Goal: Task Accomplishment & Management: Use online tool/utility

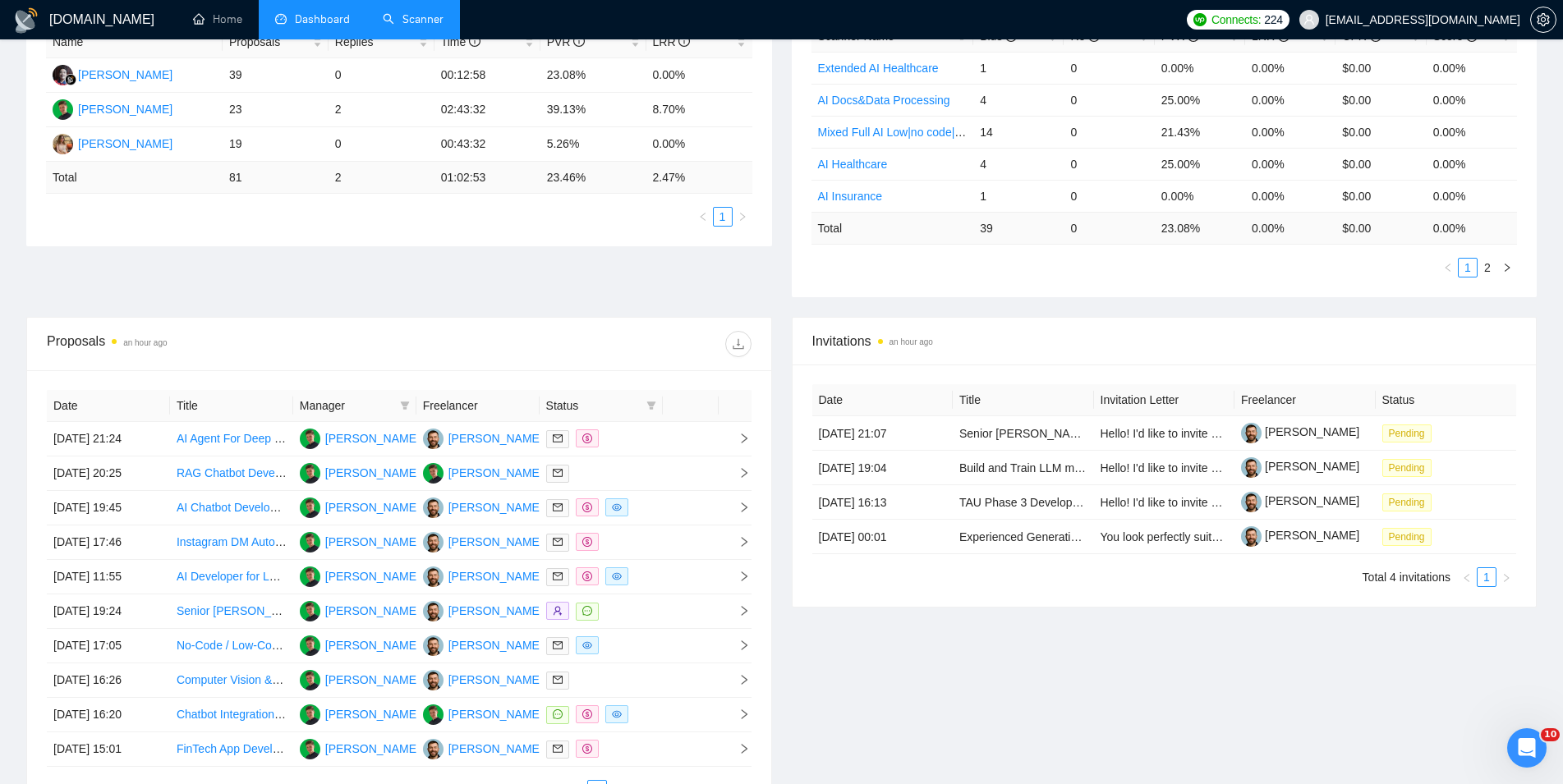
click at [419, 22] on link "Scanner" at bounding box center [413, 19] width 61 height 14
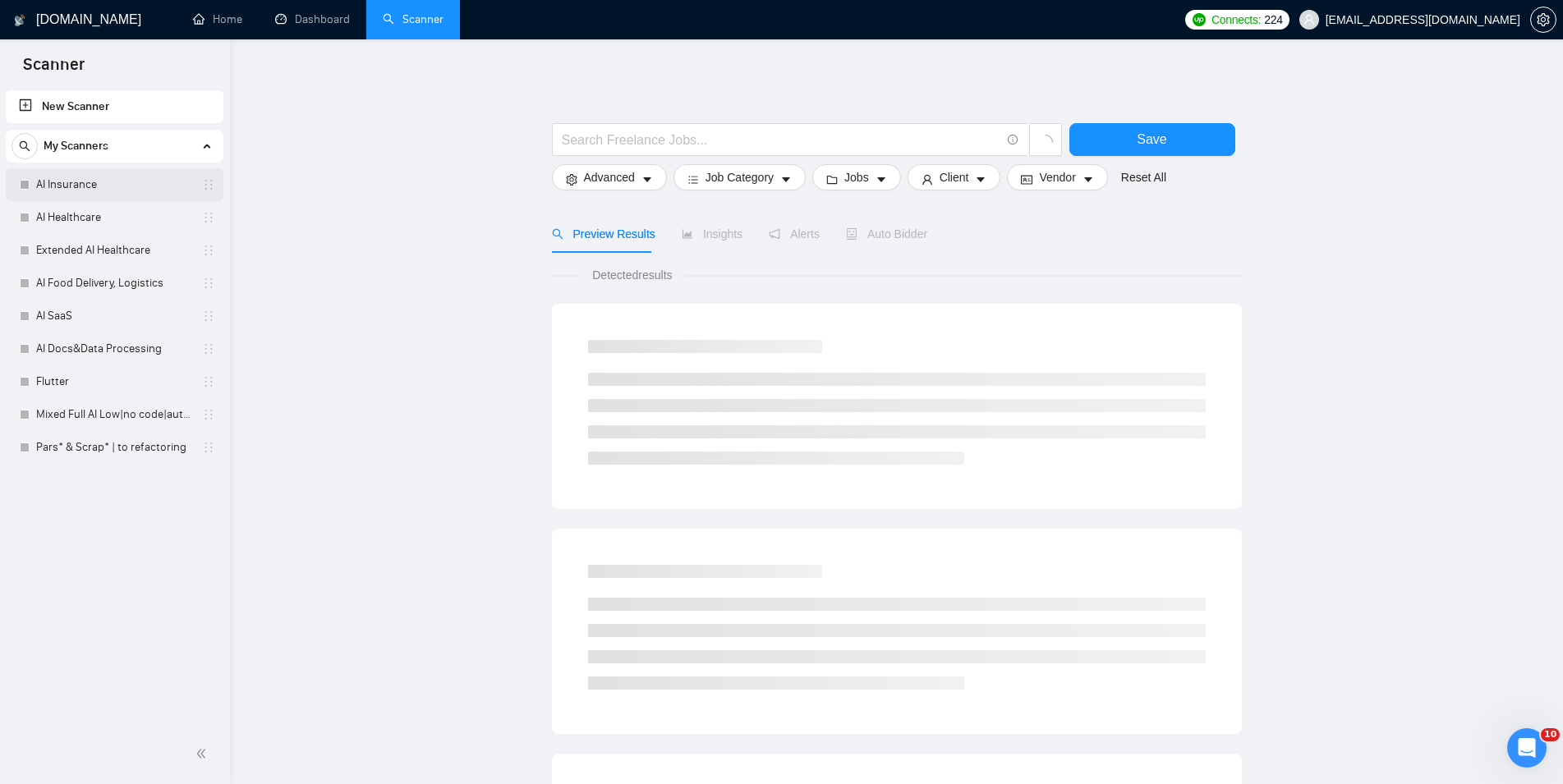
click at [112, 183] on link "AI Insurance" at bounding box center [114, 185] width 156 height 33
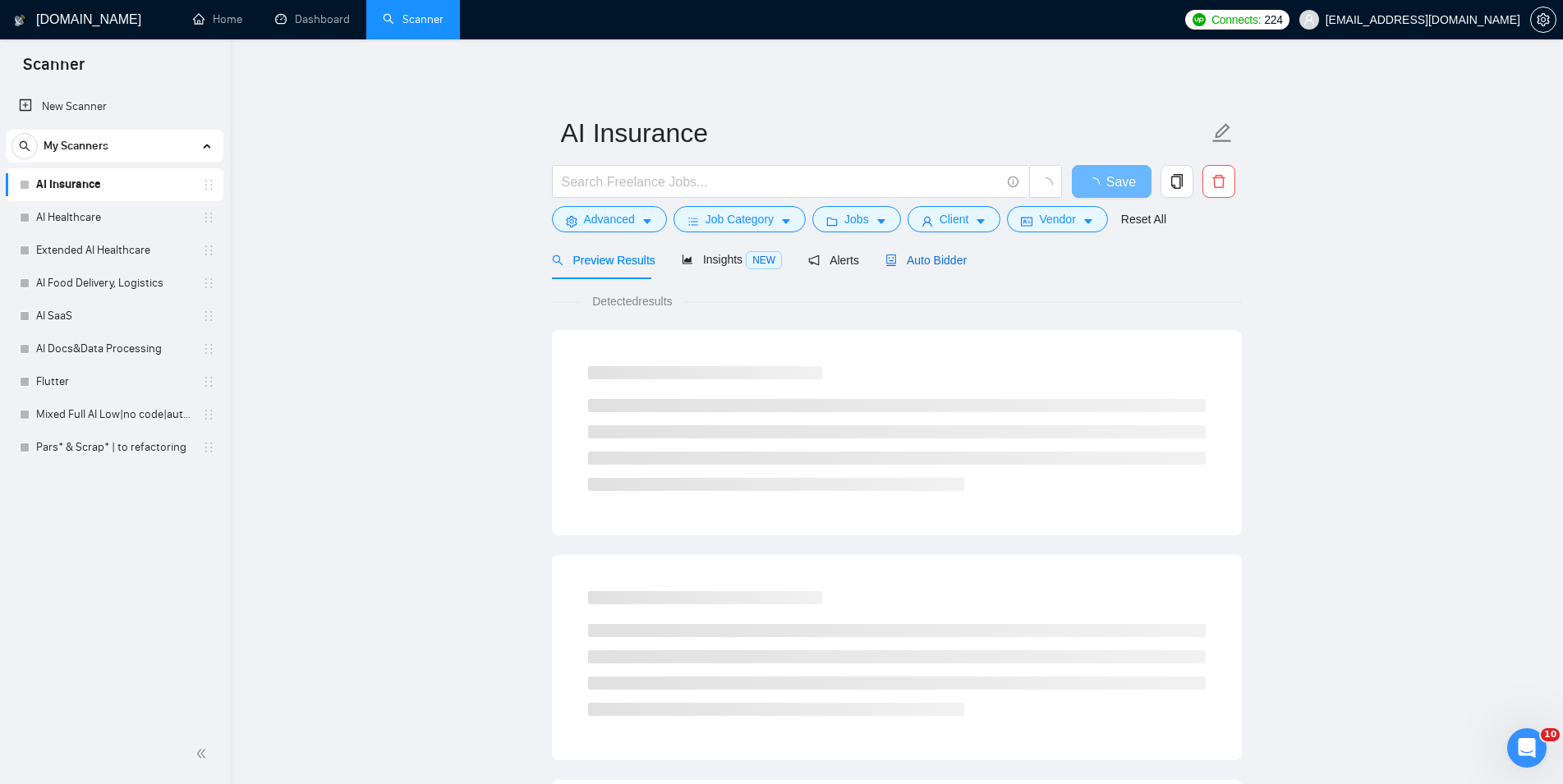
click at [913, 252] on div "Auto Bidder" at bounding box center [926, 260] width 81 height 18
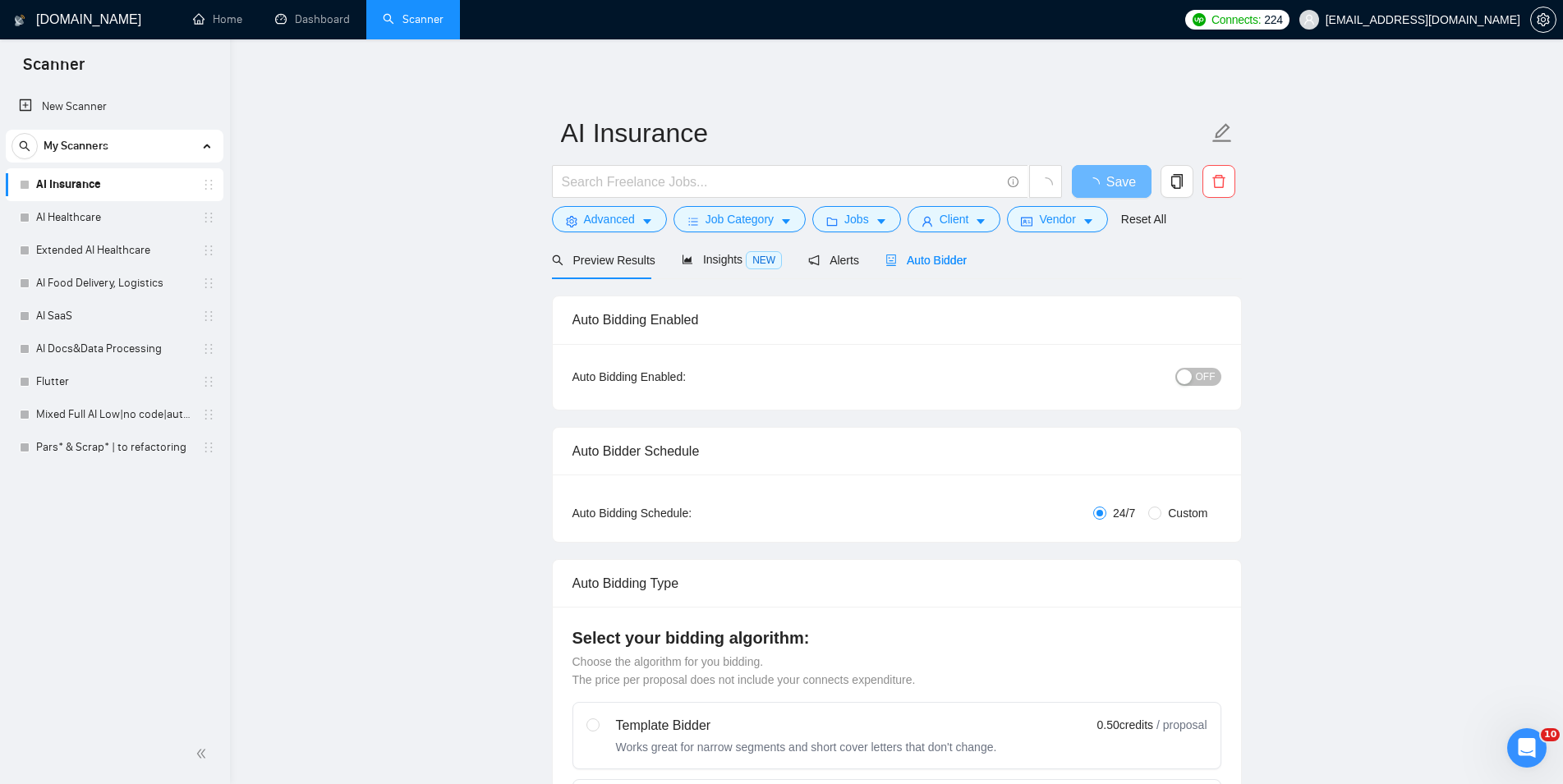
click at [1208, 373] on span "OFF" at bounding box center [1206, 376] width 19 height 18
click at [1112, 184] on span "Save" at bounding box center [1111, 181] width 30 height 20
click at [94, 212] on link "AI Healthcare" at bounding box center [114, 218] width 156 height 33
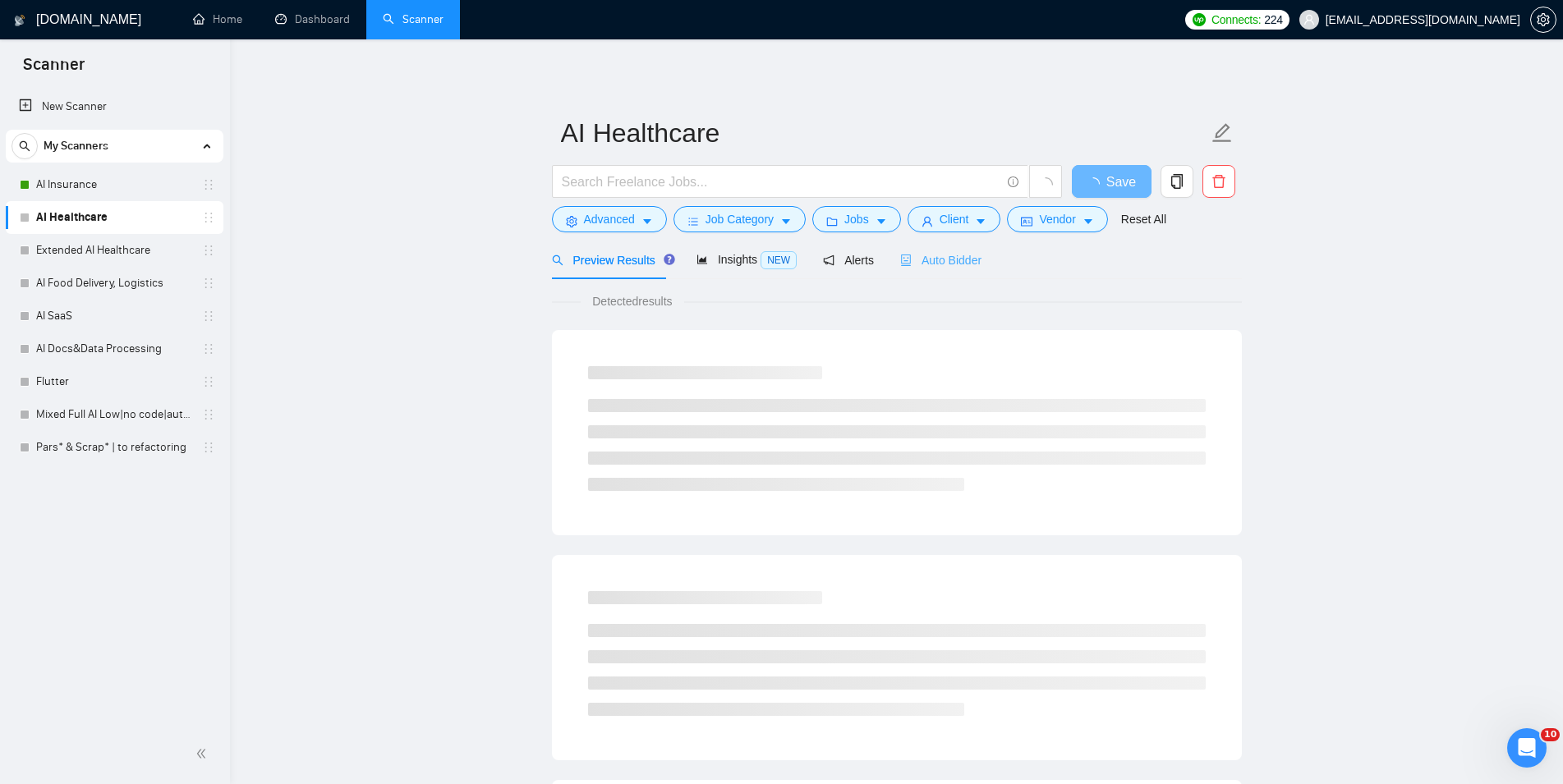
click at [948, 272] on div "Auto Bidder" at bounding box center [941, 259] width 81 height 39
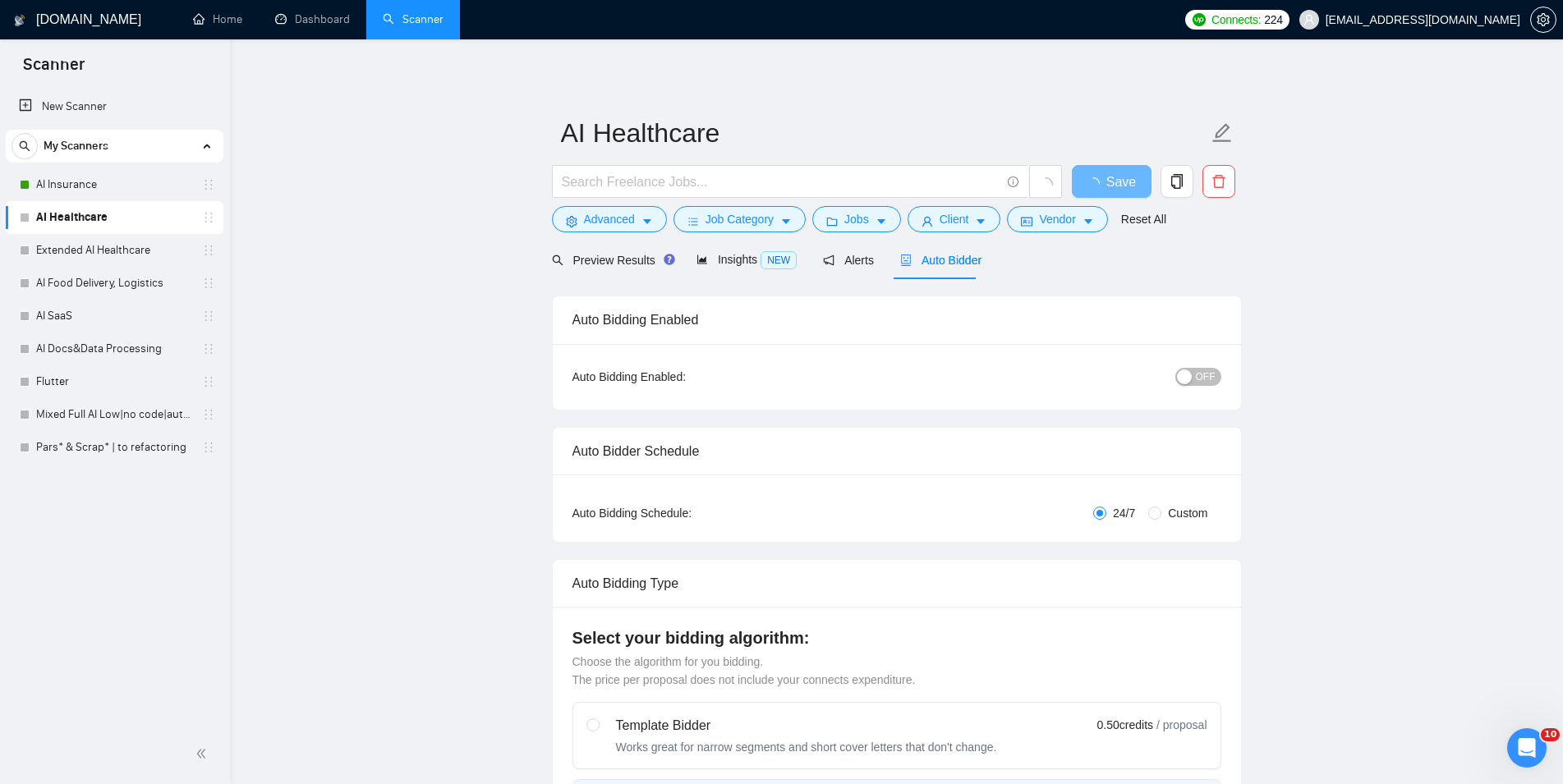
checkbox input "true"
click at [1187, 383] on div "button" at bounding box center [1184, 376] width 14 height 14
click at [1101, 176] on span "Save" at bounding box center [1111, 181] width 30 height 20
click at [92, 246] on link "Extended AI Healthcare" at bounding box center [114, 251] width 156 height 33
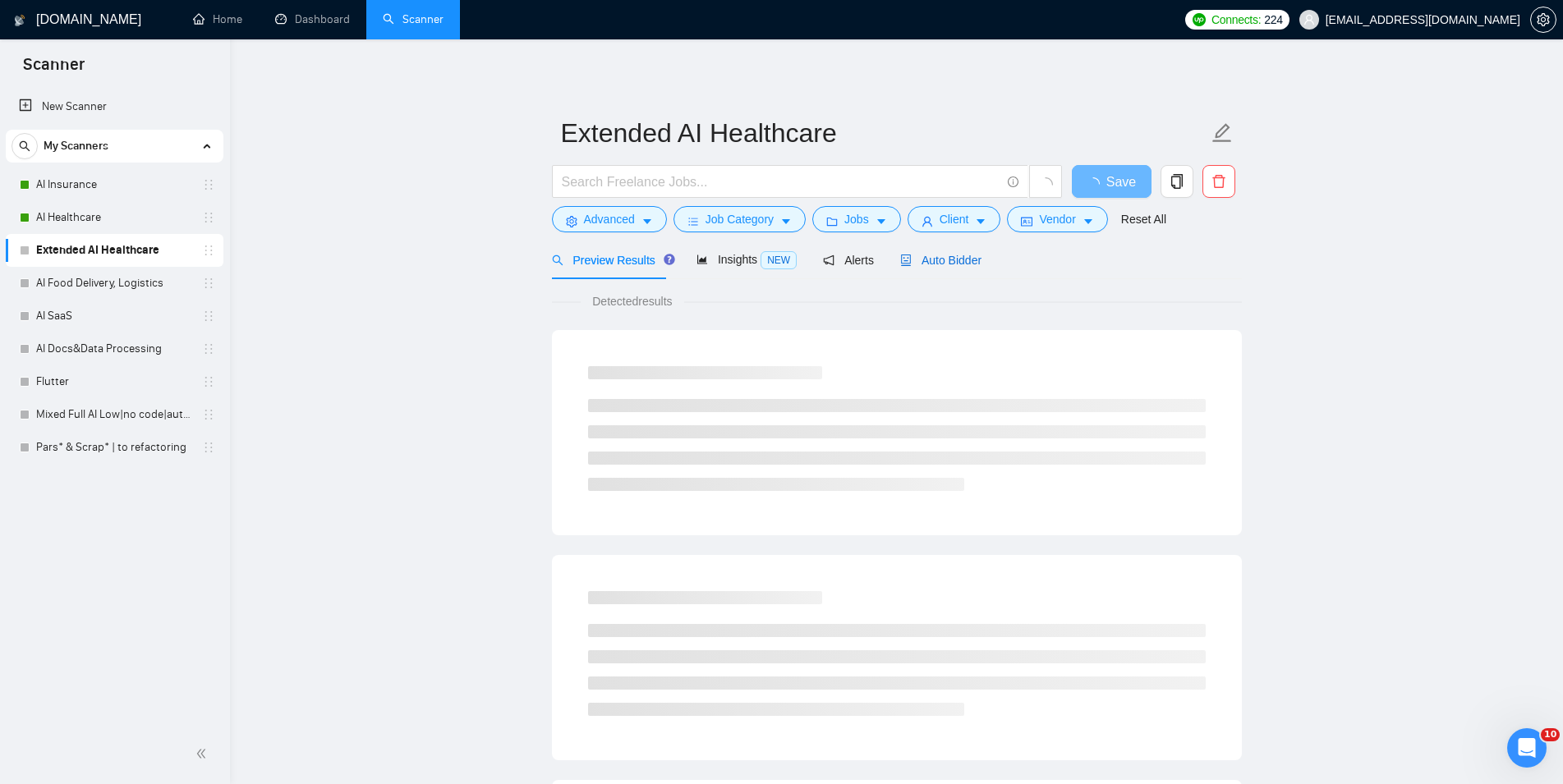
click at [923, 262] on span "Auto Bidder" at bounding box center [941, 260] width 81 height 14
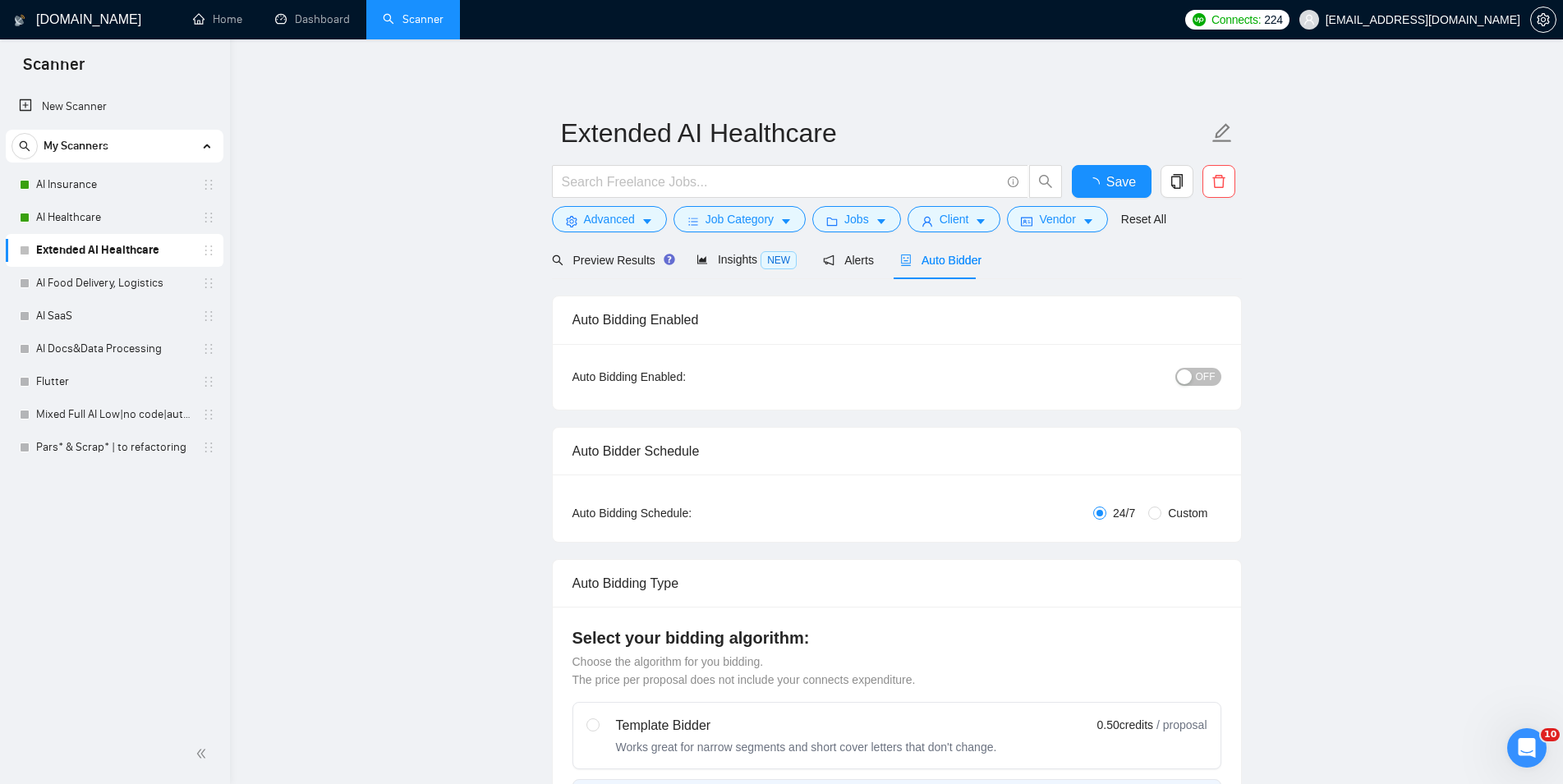
checkbox input "true"
click at [1205, 388] on div "OFF" at bounding box center [1112, 376] width 216 height 26
click at [1205, 383] on span "OFF" at bounding box center [1206, 376] width 19 height 18
click at [1118, 182] on span "Save" at bounding box center [1111, 181] width 30 height 20
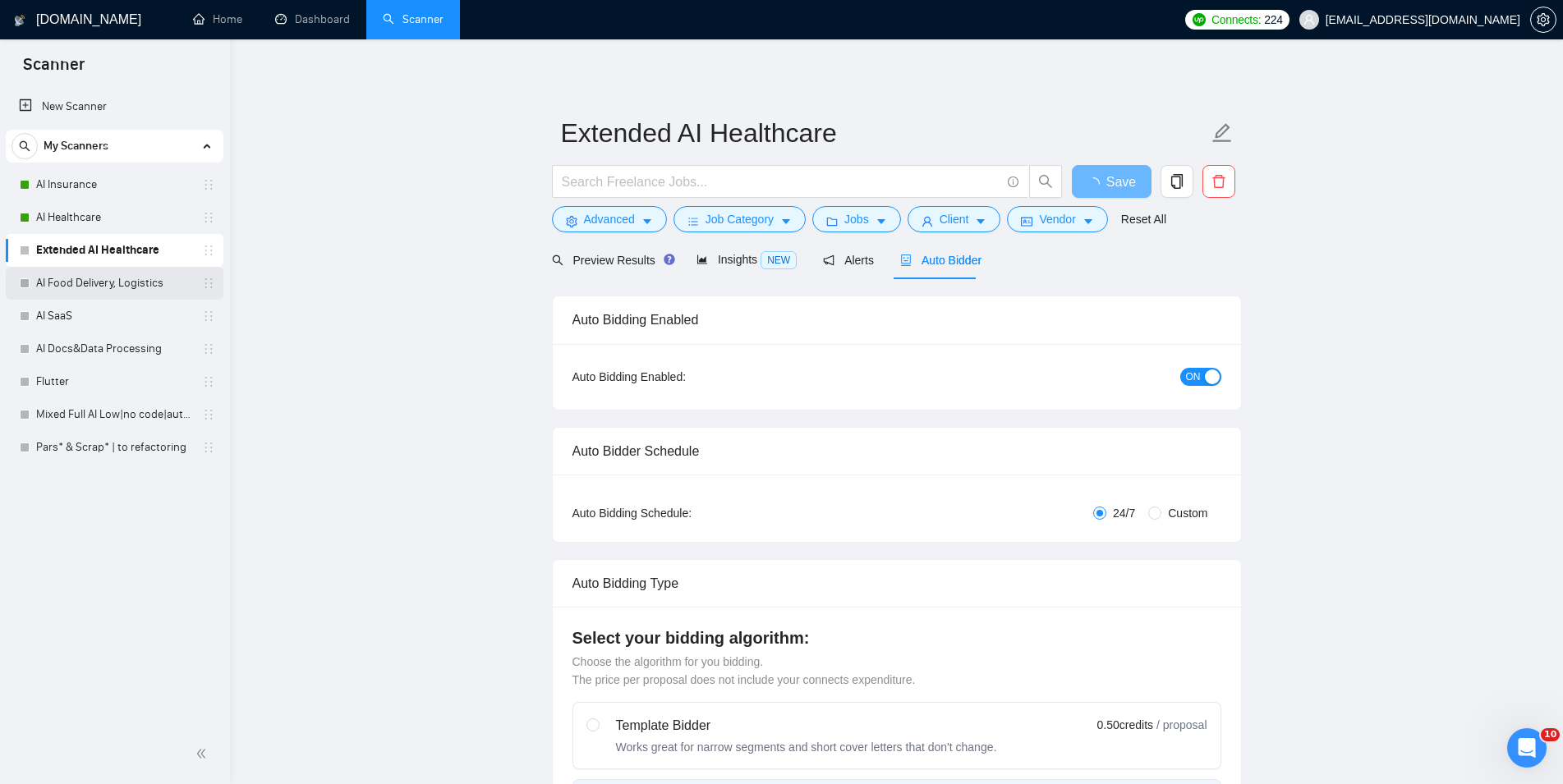
click at [109, 290] on link "AI Food Delivery, Logistics" at bounding box center [114, 284] width 156 height 33
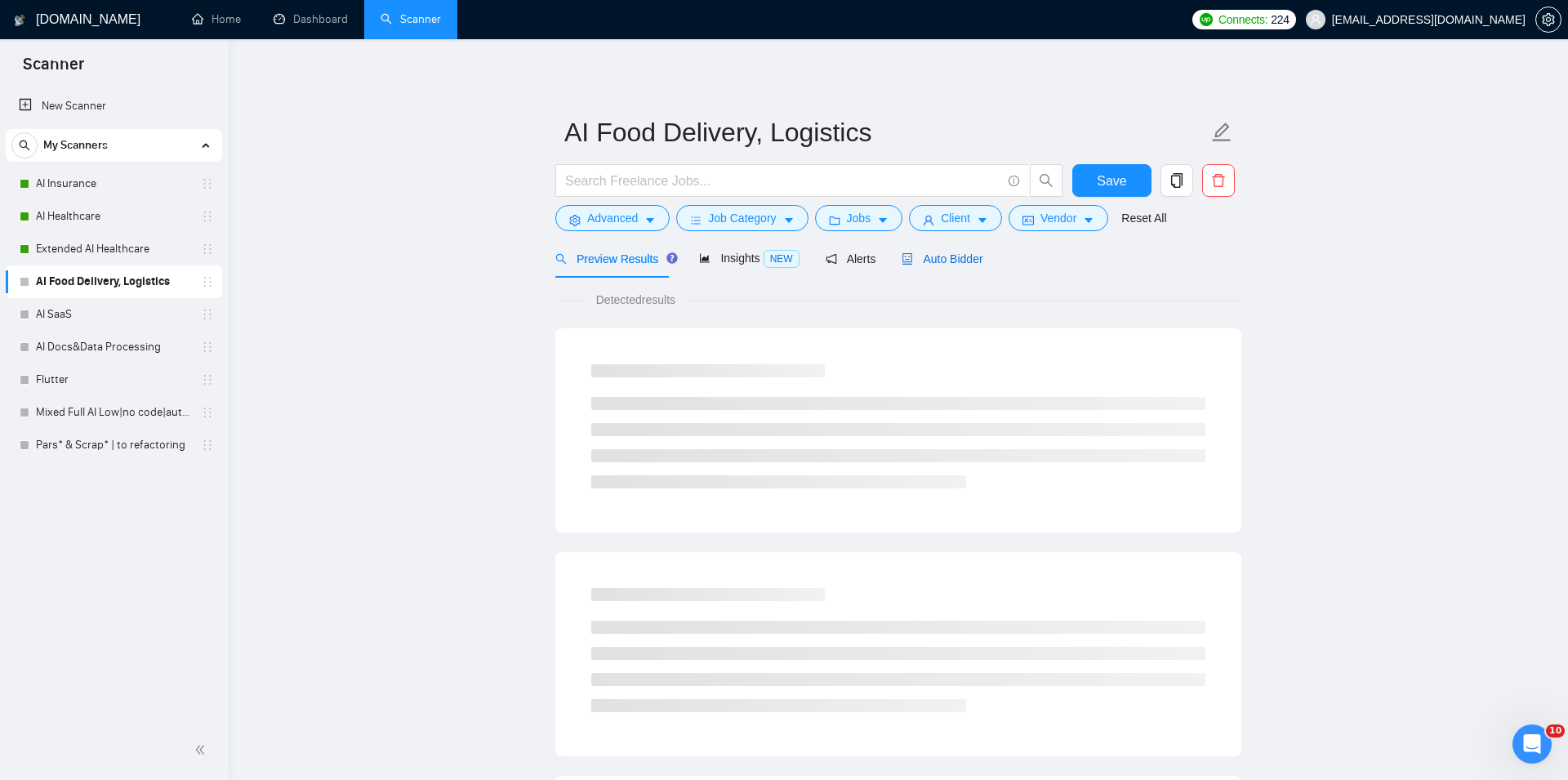
click at [921, 257] on span "Auto Bidder" at bounding box center [942, 259] width 81 height 13
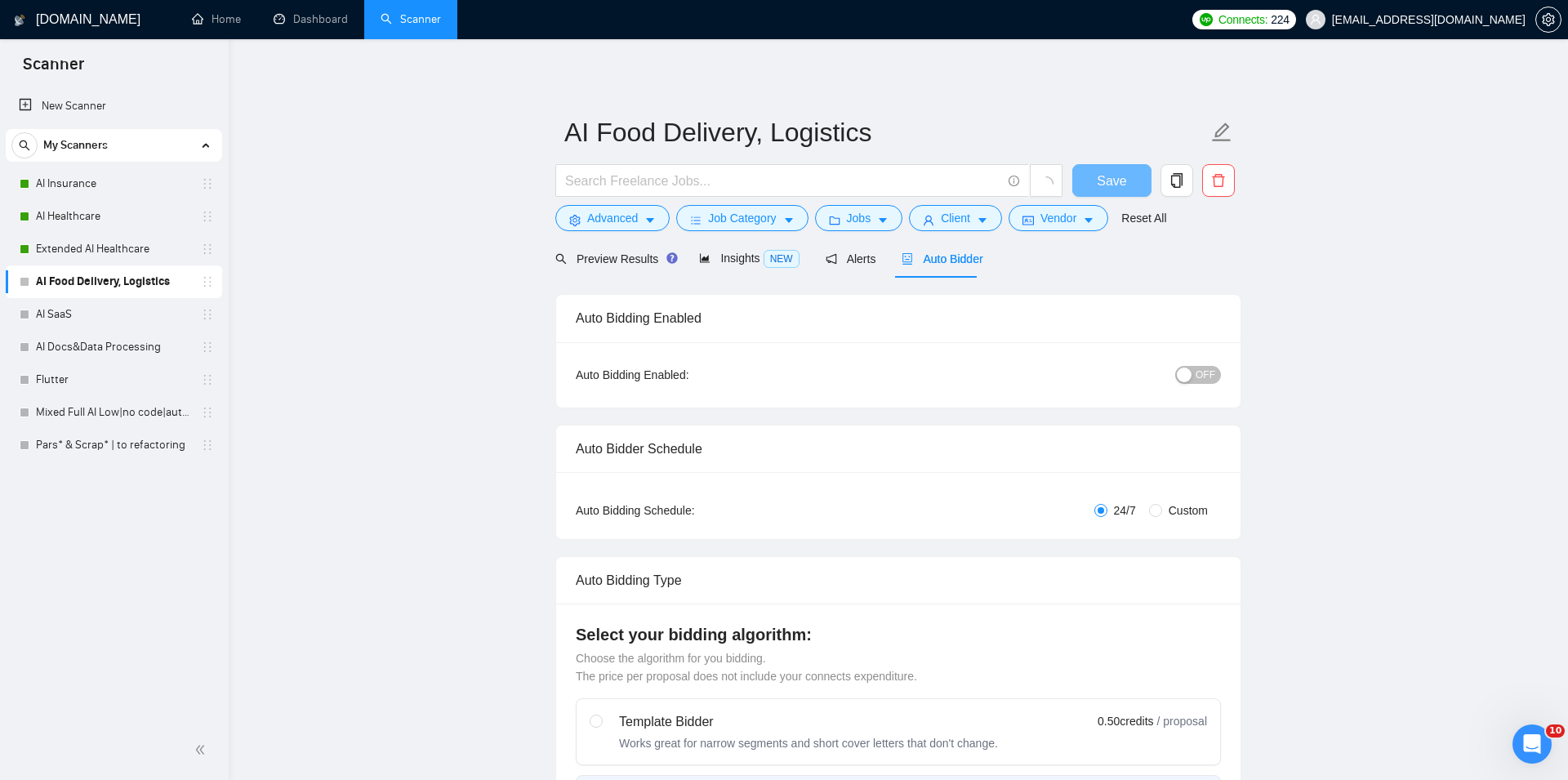
click at [1169, 367] on div "OFF" at bounding box center [1113, 375] width 215 height 19
checkbox input "true"
click at [1184, 371] on div "button" at bounding box center [1177, 374] width 14 height 14
click at [1118, 186] on span "Save" at bounding box center [1105, 180] width 30 height 20
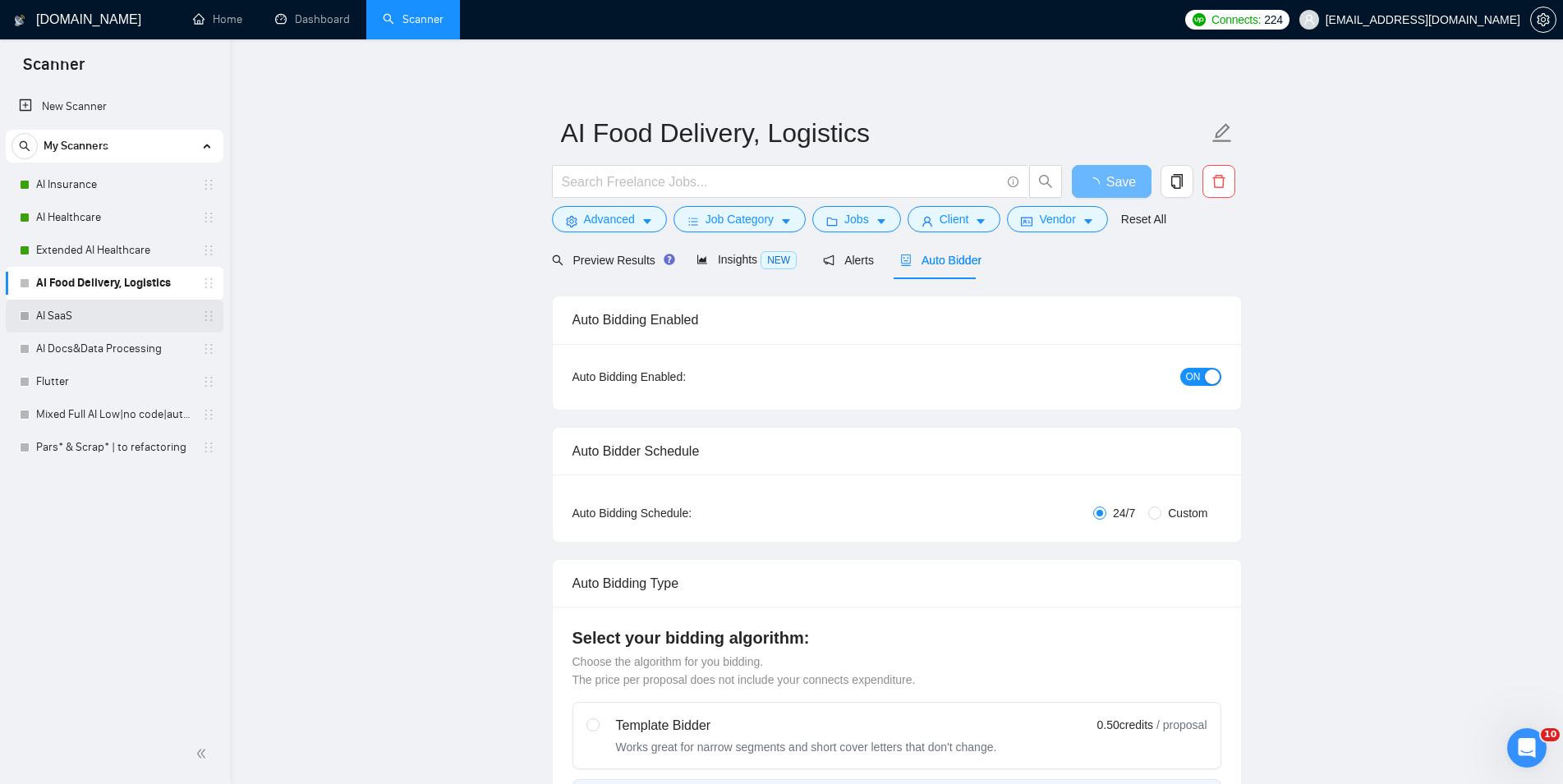
click at [109, 322] on link "AI SaaS" at bounding box center [114, 316] width 156 height 33
click at [943, 249] on div "Auto Bidder" at bounding box center [941, 259] width 81 height 39
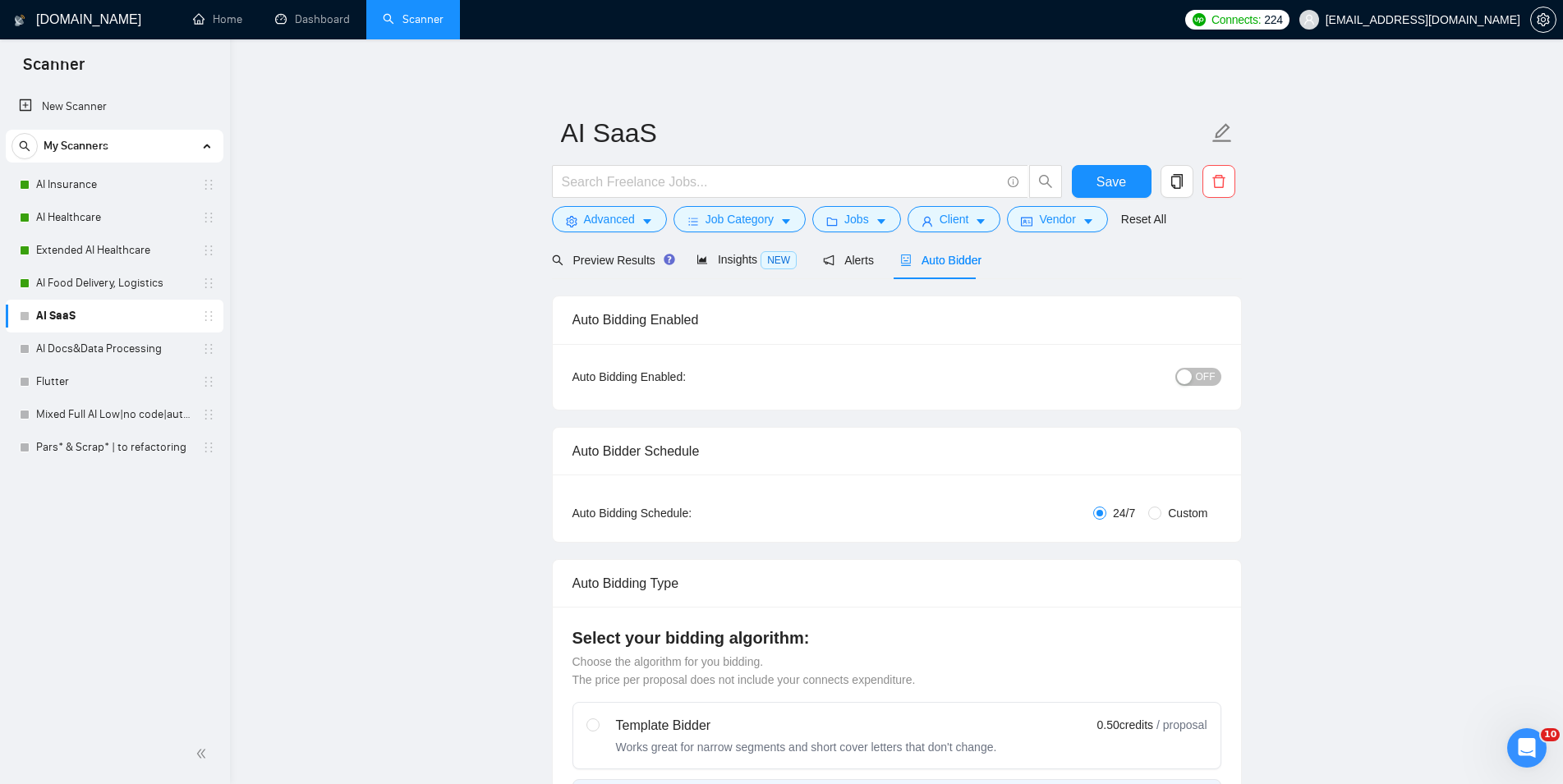
click at [1210, 371] on span "OFF" at bounding box center [1206, 376] width 19 height 18
click at [1136, 171] on button "Save" at bounding box center [1111, 181] width 80 height 33
click at [93, 358] on link "AI Docs&Data Processing" at bounding box center [114, 349] width 156 height 33
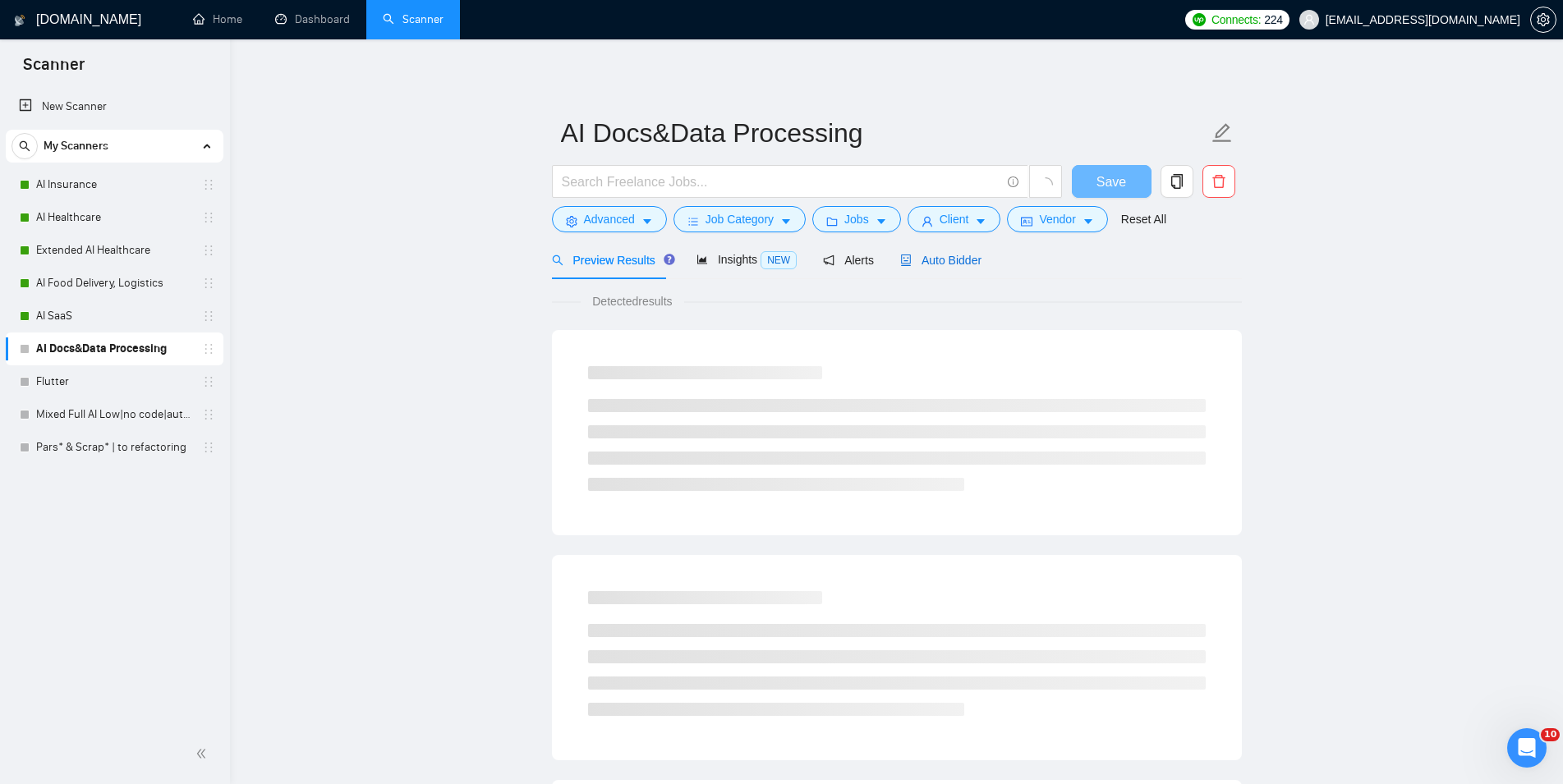
click at [941, 254] on span "Auto Bidder" at bounding box center [941, 260] width 81 height 14
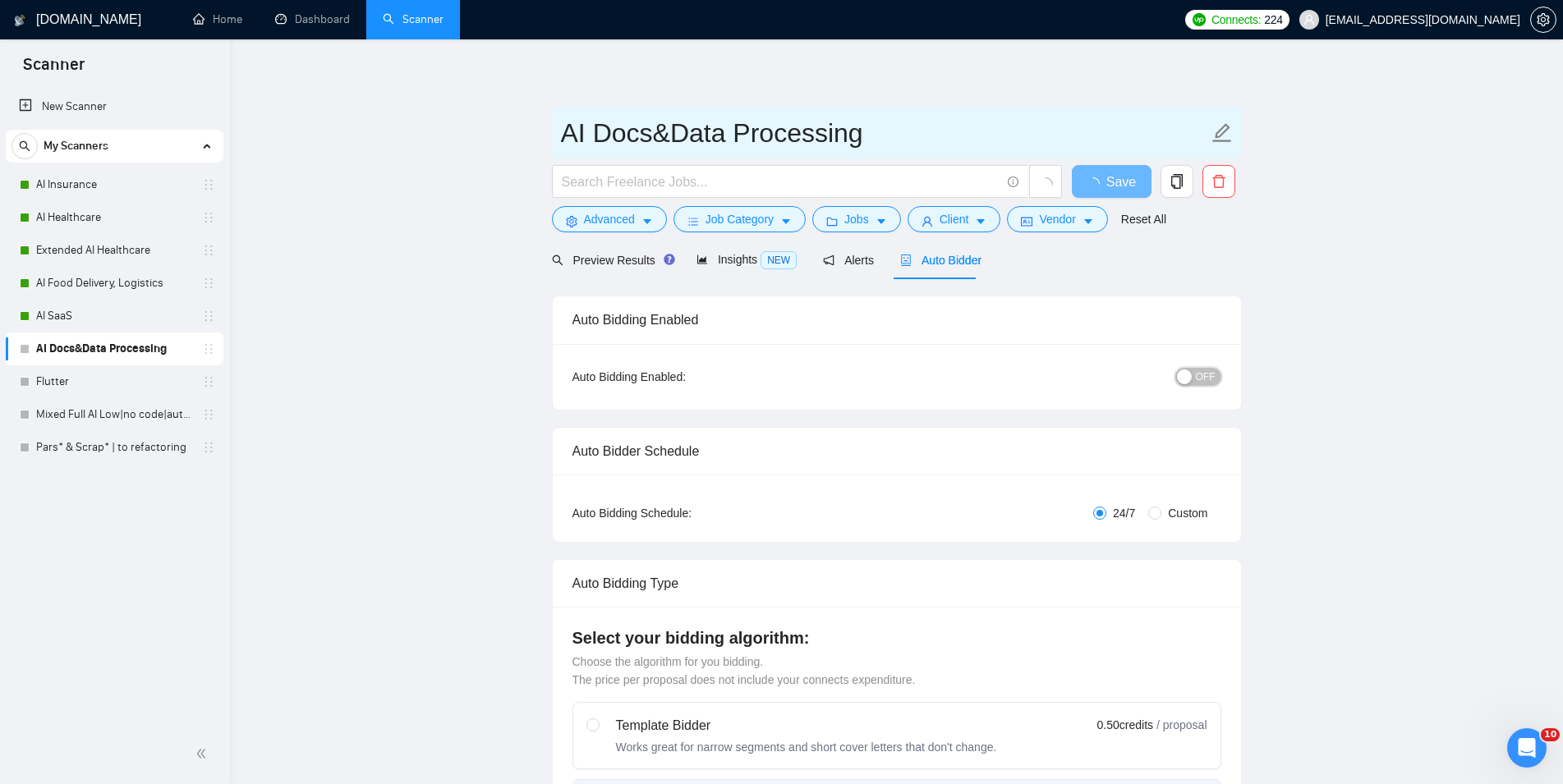
click at [1202, 376] on span "OFF" at bounding box center [1206, 376] width 19 height 18
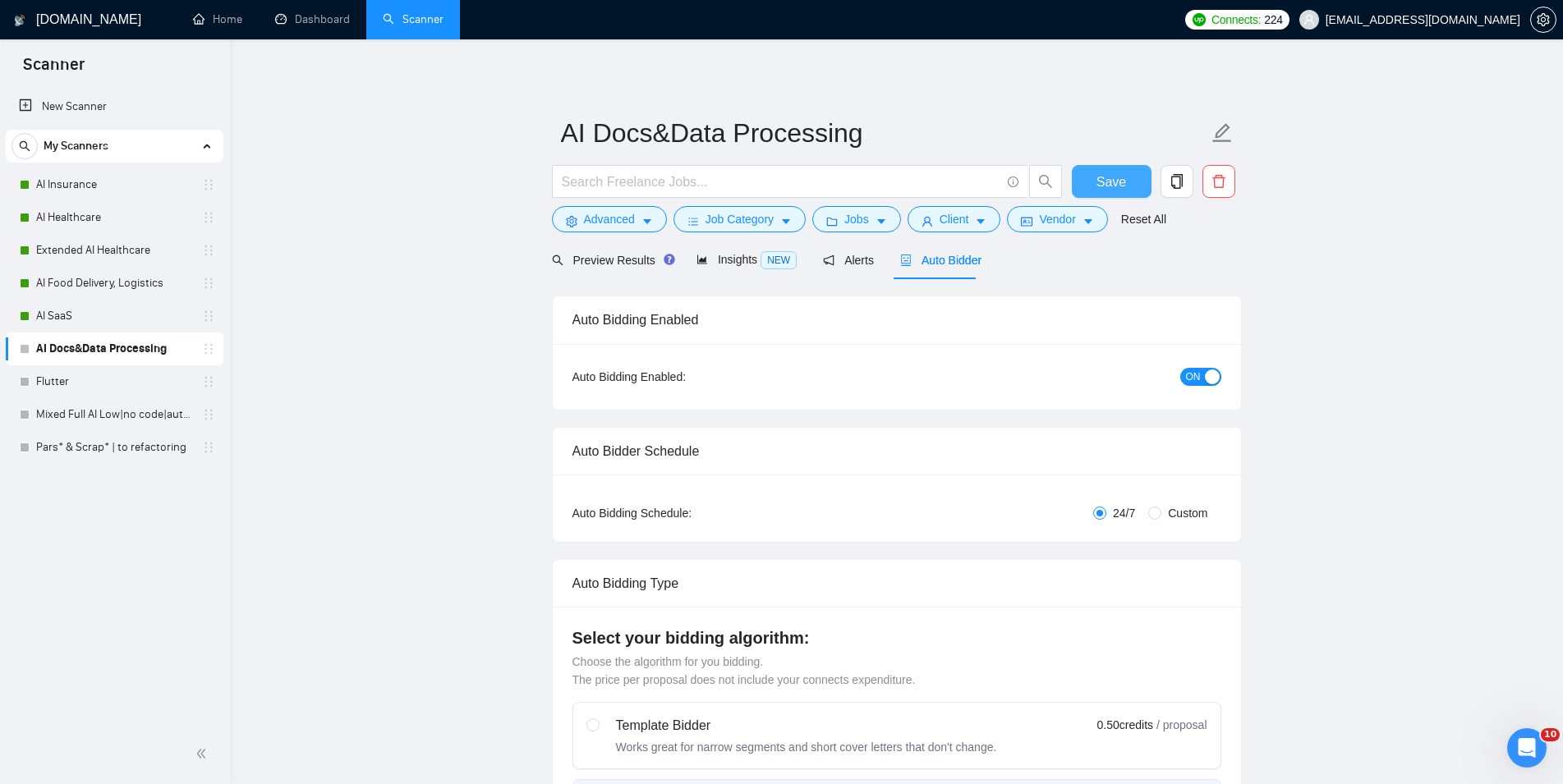
click at [1123, 183] on span "Save" at bounding box center [1111, 181] width 30 height 20
click at [122, 393] on link "Flutter" at bounding box center [114, 382] width 156 height 33
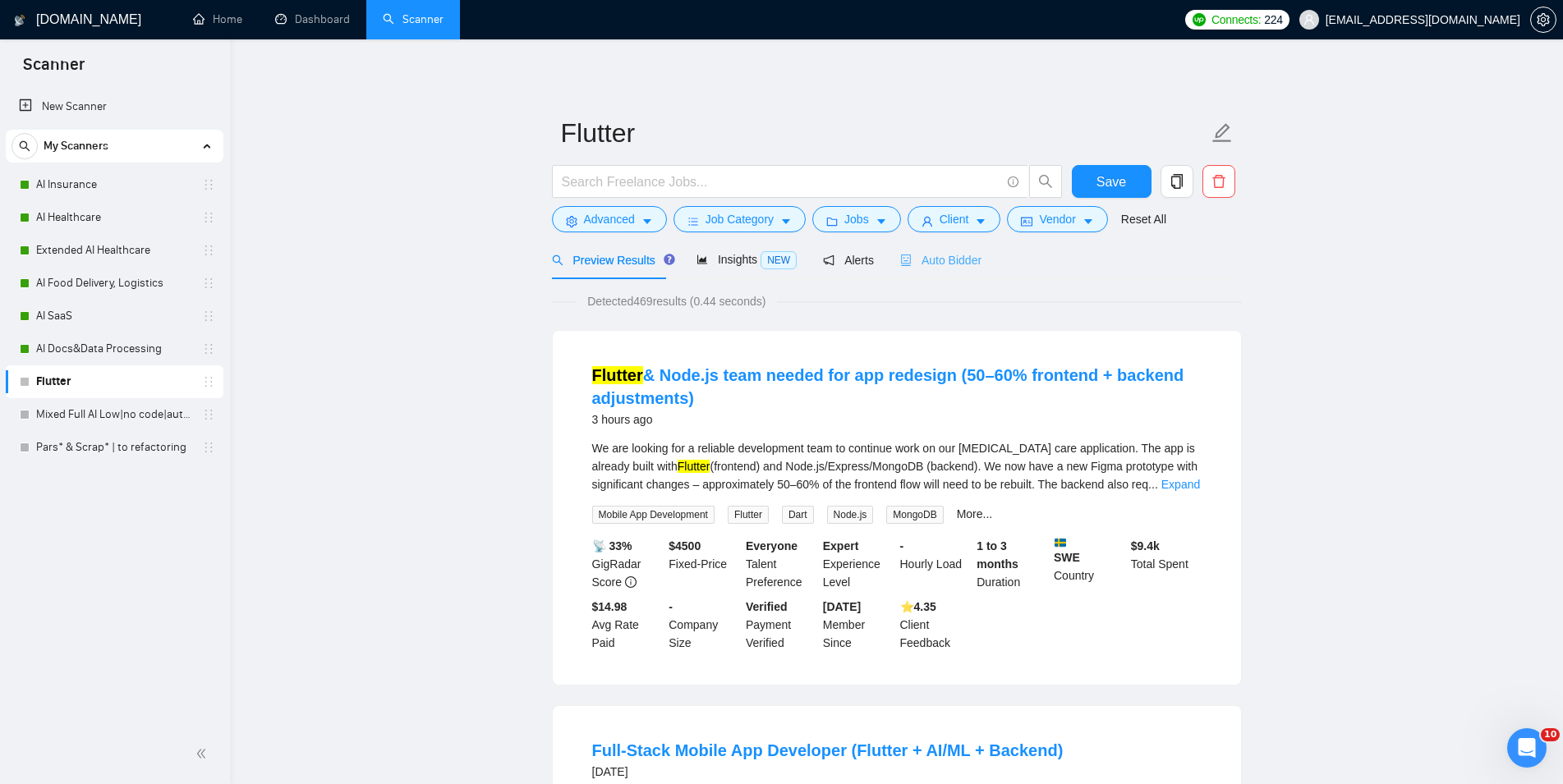
click at [945, 274] on div "Auto Bidder" at bounding box center [941, 259] width 81 height 39
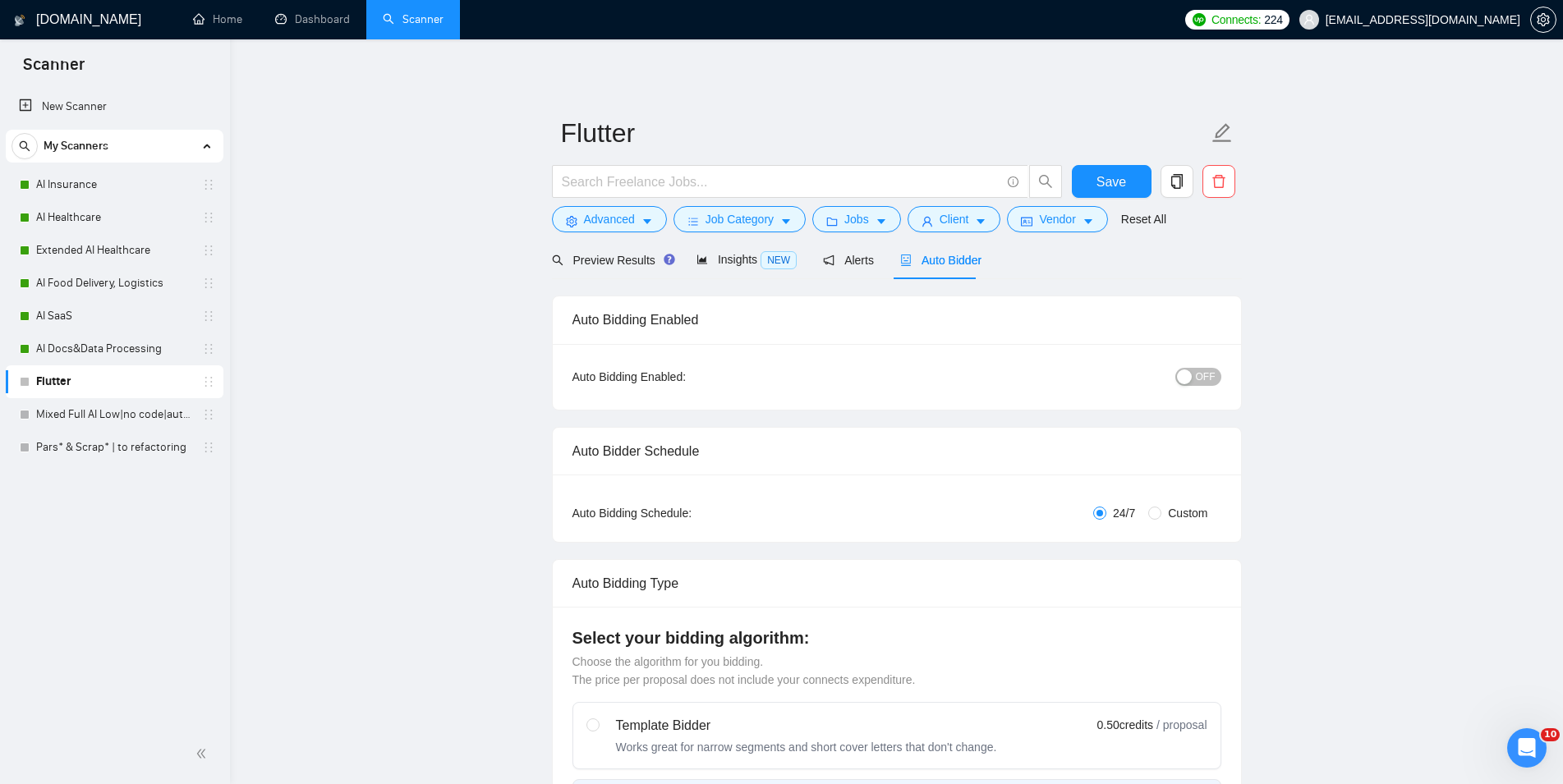
click at [1197, 366] on div "OFF" at bounding box center [1112, 376] width 216 height 26
click at [1206, 377] on span "OFF" at bounding box center [1206, 376] width 19 height 18
click at [1128, 177] on button "Save" at bounding box center [1111, 181] width 80 height 33
click at [139, 406] on link "Mixed Full AI Low|no code|automations" at bounding box center [114, 415] width 156 height 33
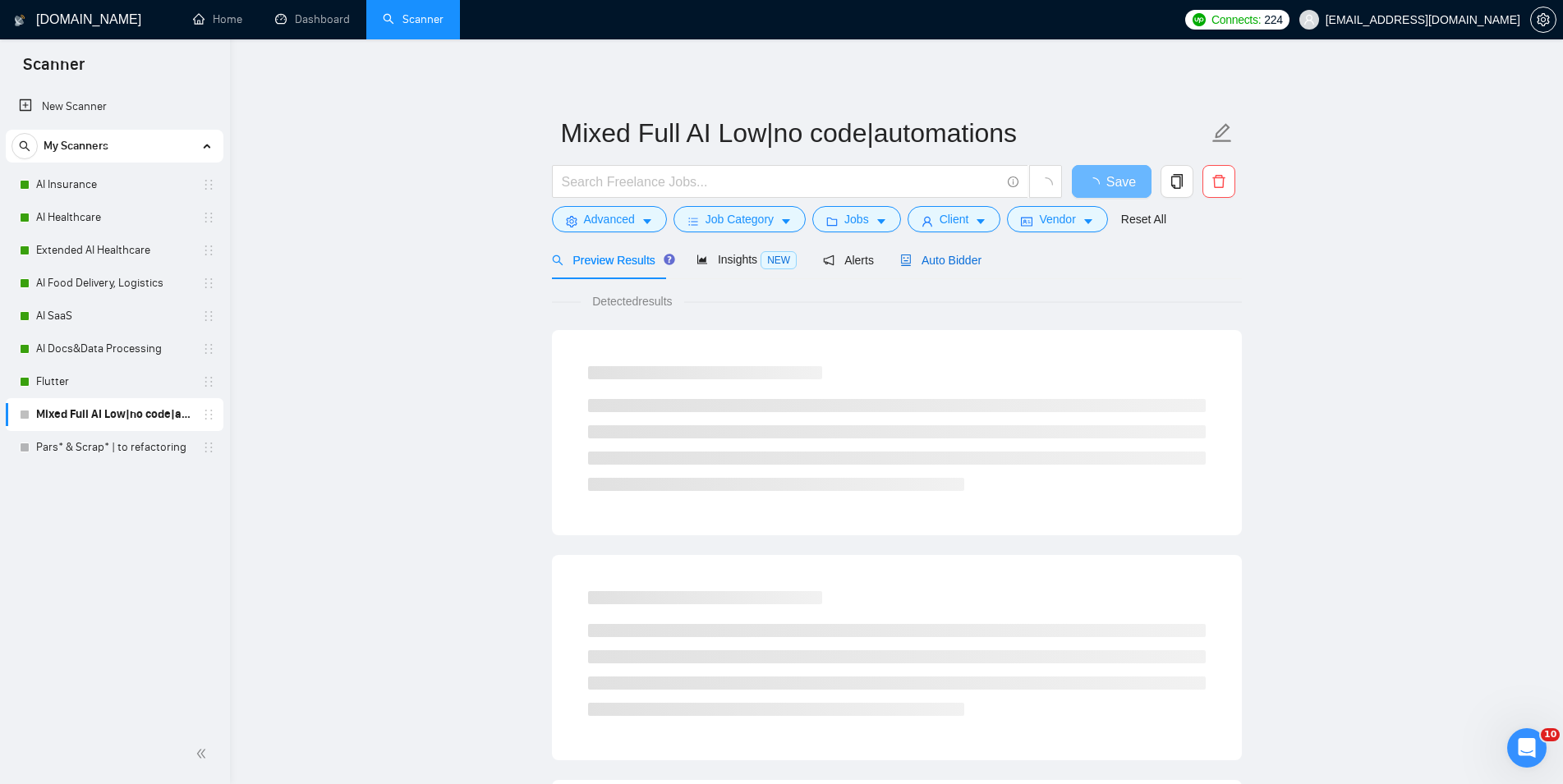
click at [954, 263] on span "Auto Bidder" at bounding box center [941, 260] width 81 height 14
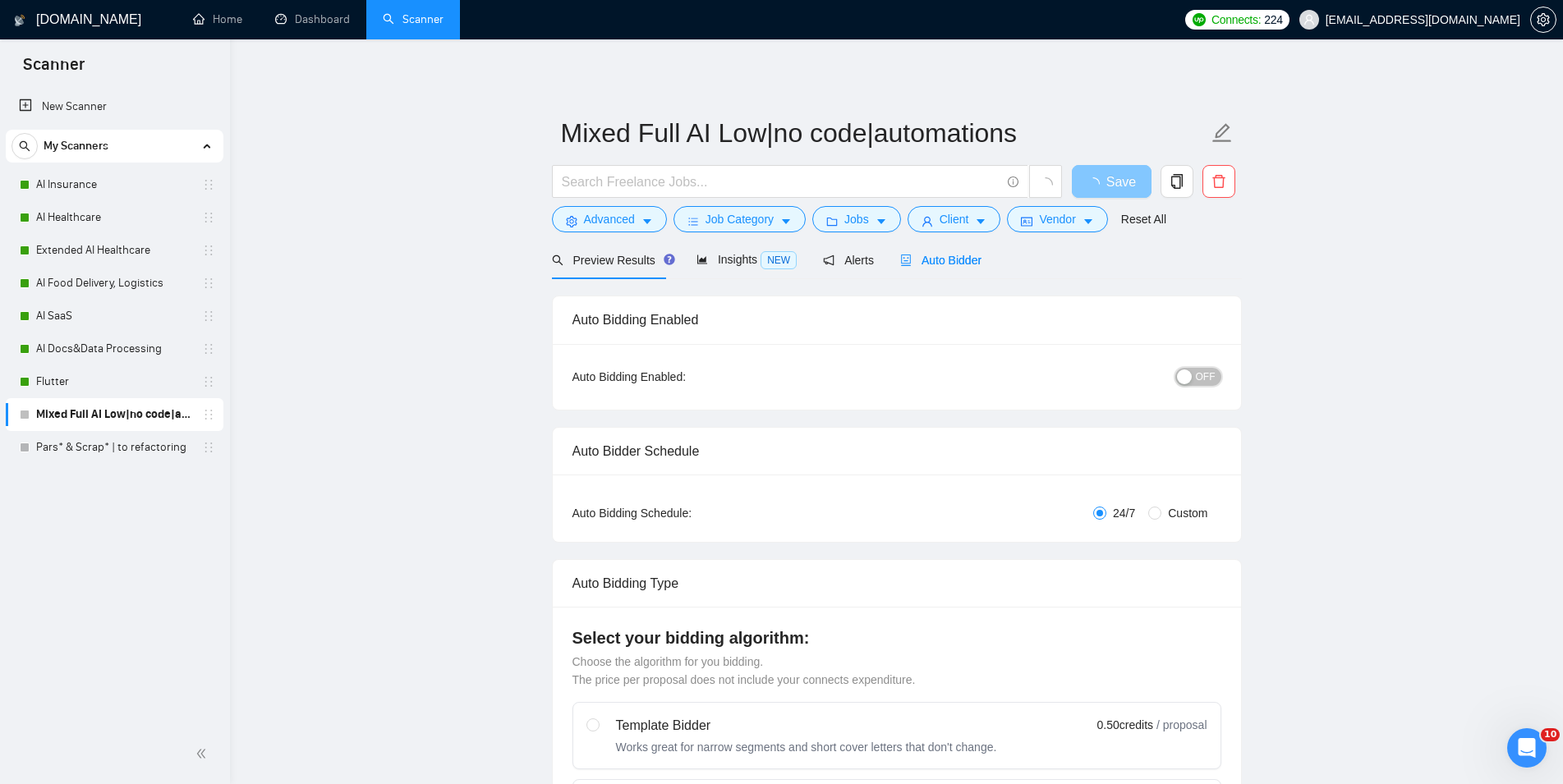
click at [1198, 382] on span "OFF" at bounding box center [1206, 376] width 19 height 18
click at [1093, 179] on button "Save" at bounding box center [1111, 181] width 80 height 33
click at [92, 450] on link "Pars* & Scrap* | to refactoring" at bounding box center [114, 447] width 156 height 33
checkbox input "true"
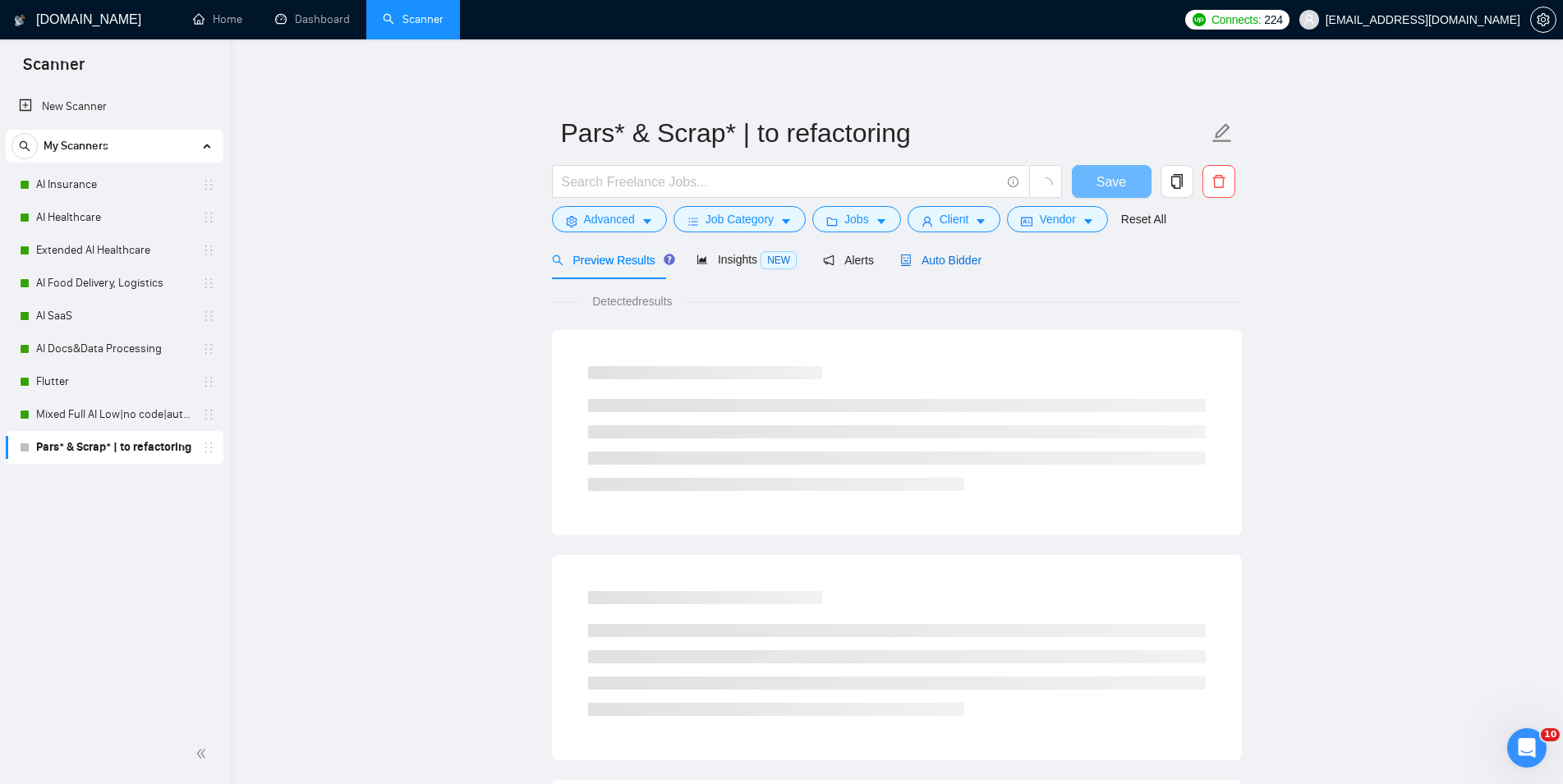
click at [922, 257] on span "Auto Bidder" at bounding box center [941, 260] width 81 height 14
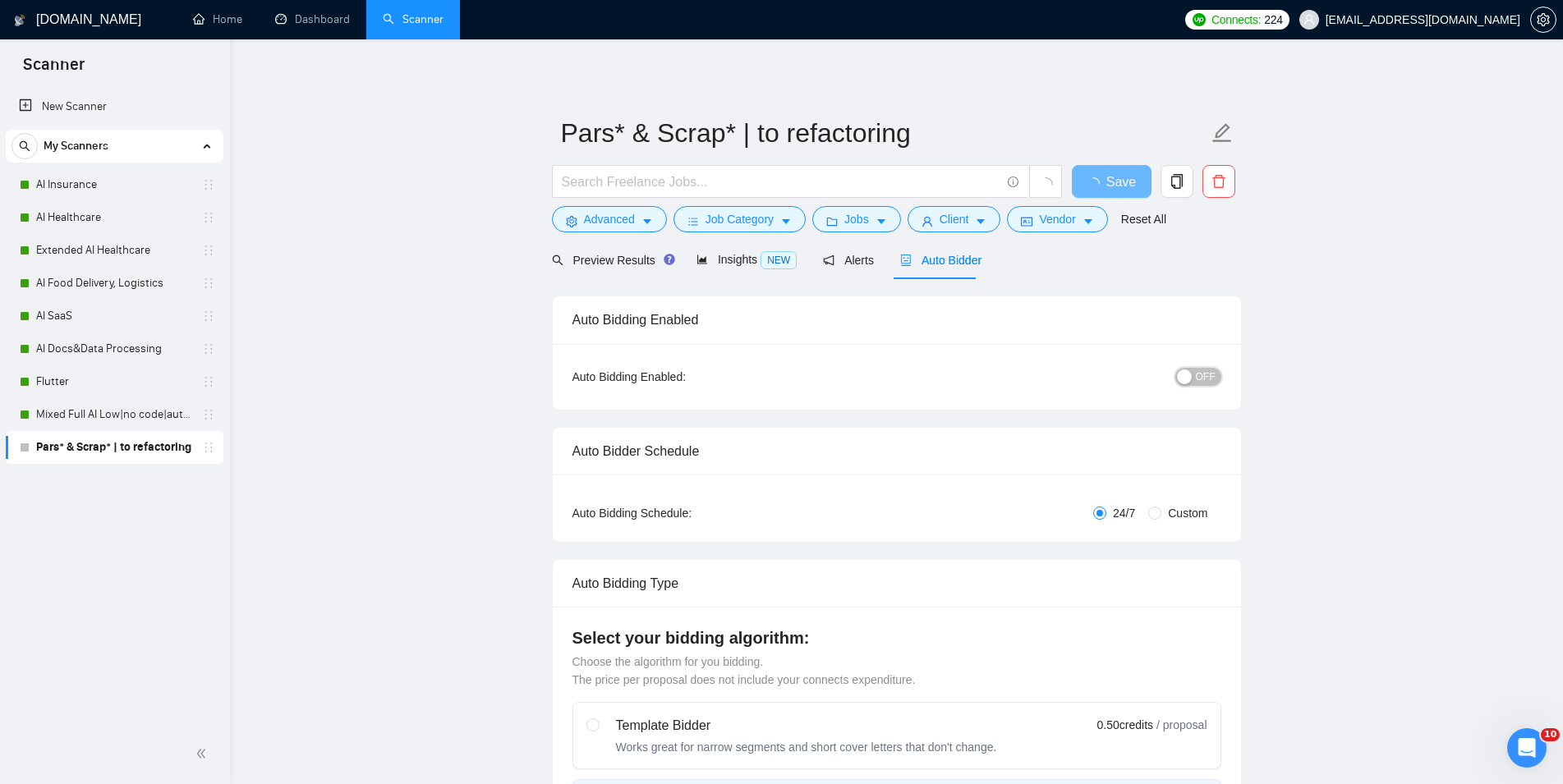
click at [1212, 378] on span "OFF" at bounding box center [1206, 376] width 19 height 18
click at [1127, 175] on button "Save" at bounding box center [1111, 181] width 80 height 33
click at [321, 26] on link "Dashboard" at bounding box center [312, 19] width 74 height 14
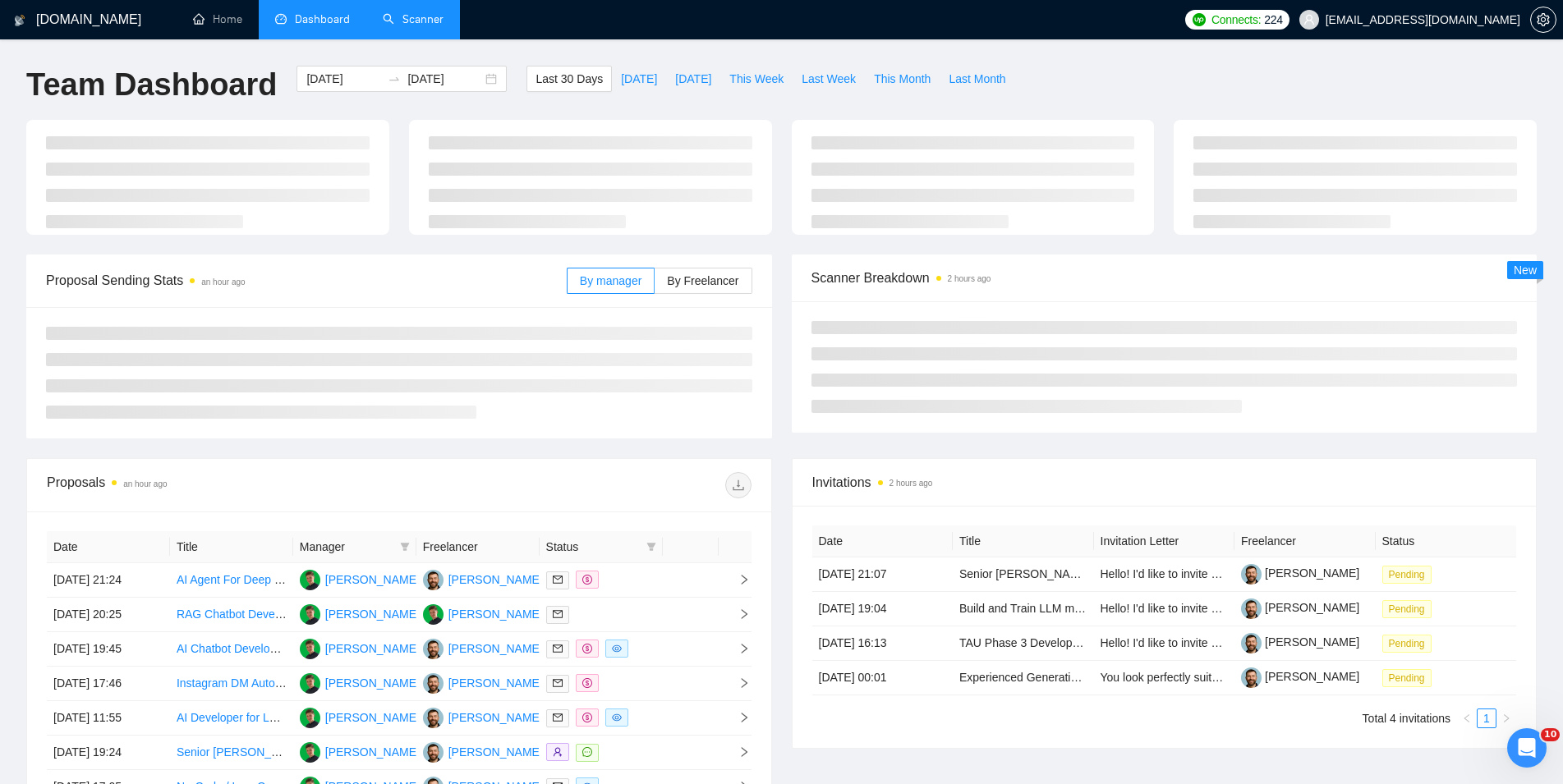
type input "[DATE]"
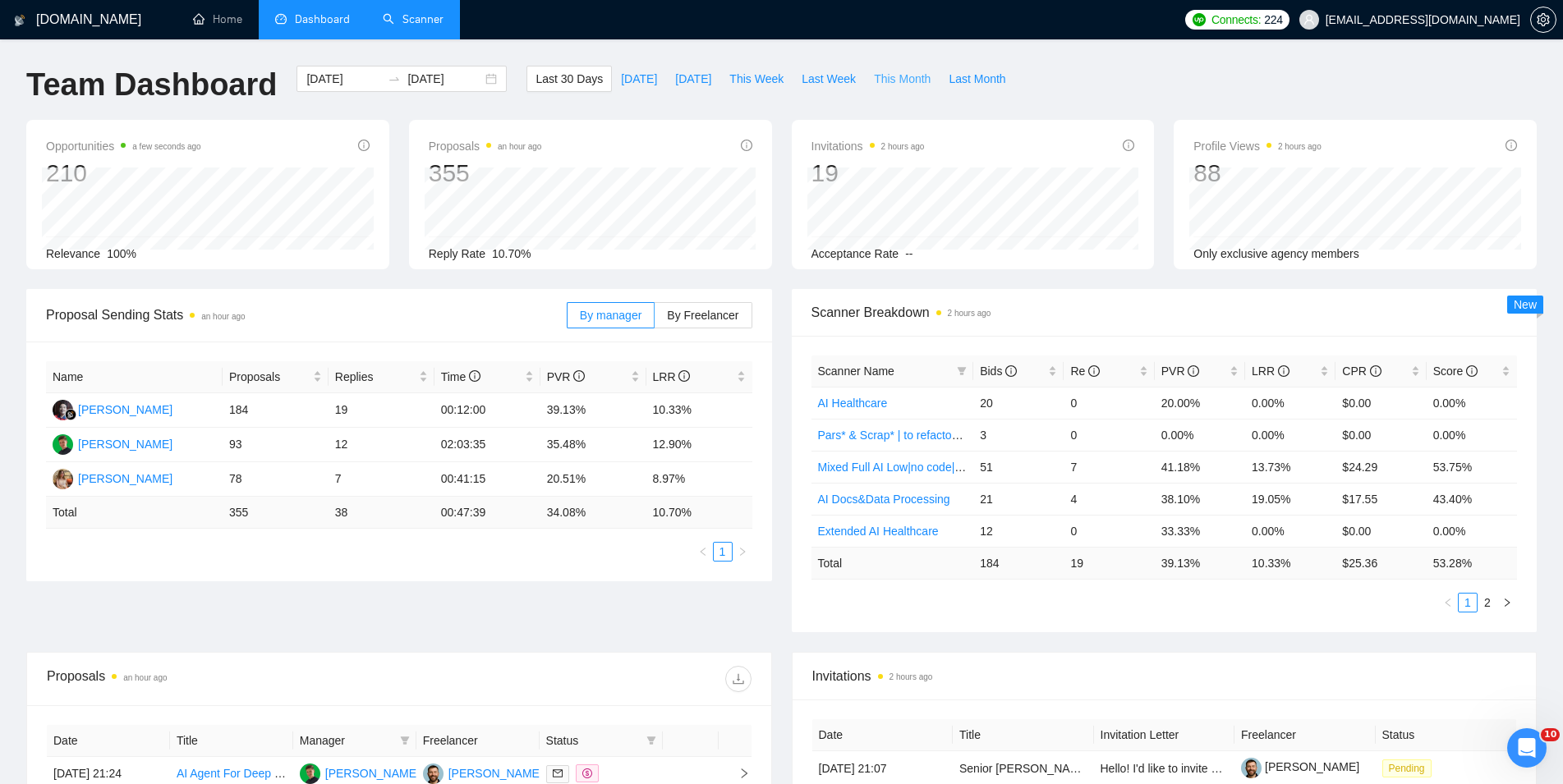
click at [898, 79] on span "This Month" at bounding box center [902, 78] width 57 height 18
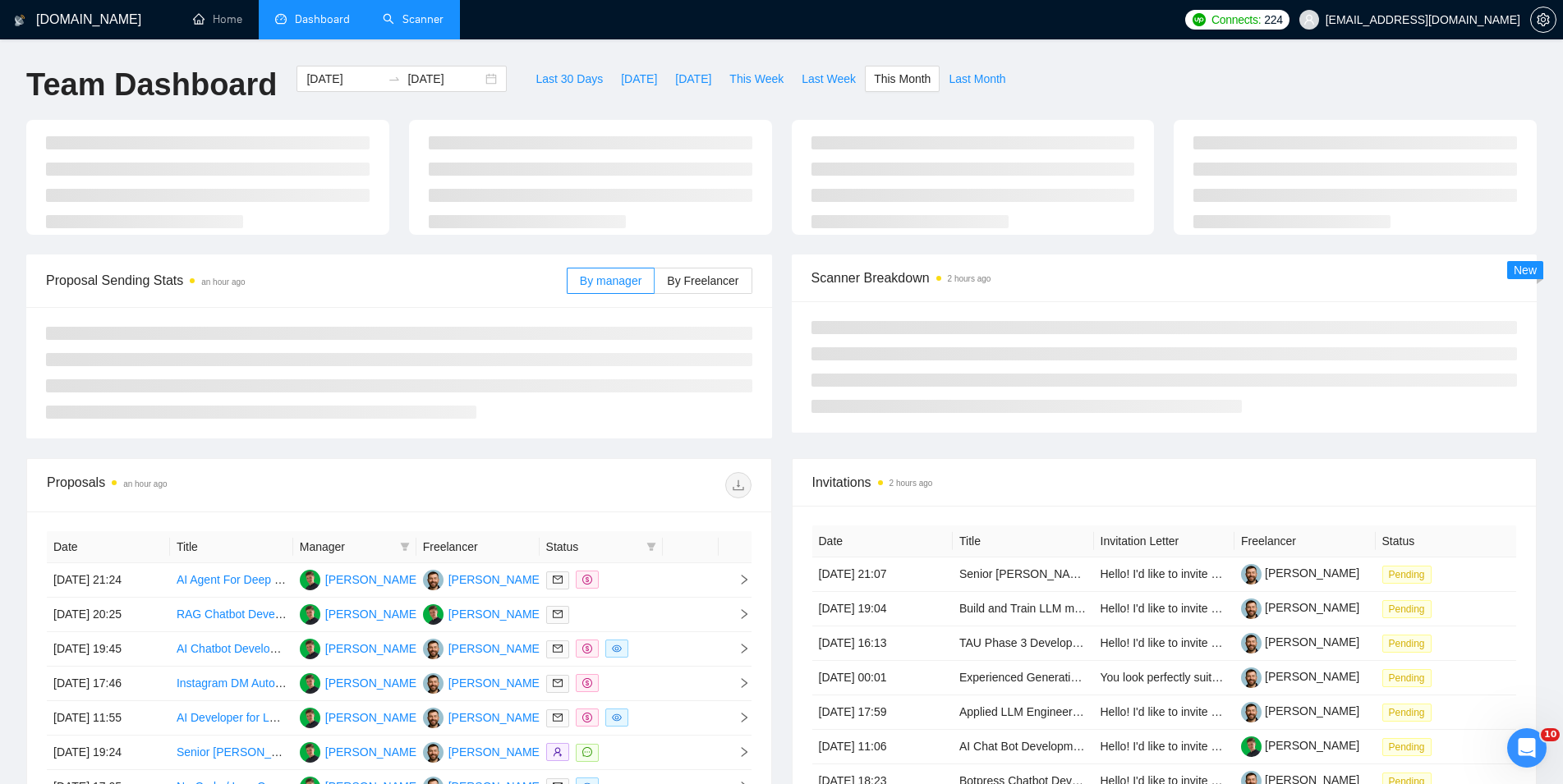
type input "[DATE]"
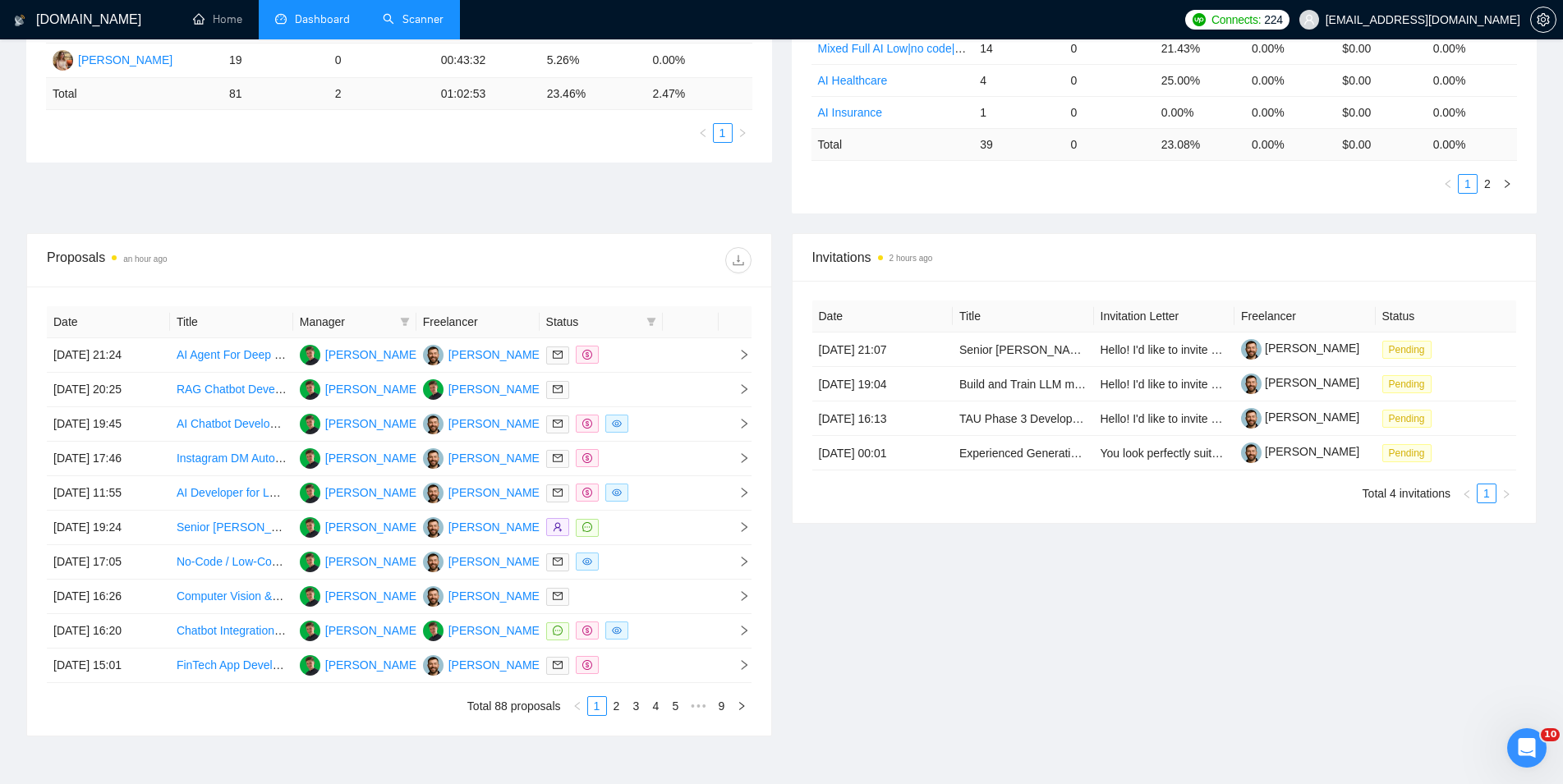
scroll to position [84, 0]
